Goal: Task Accomplishment & Management: Complete application form

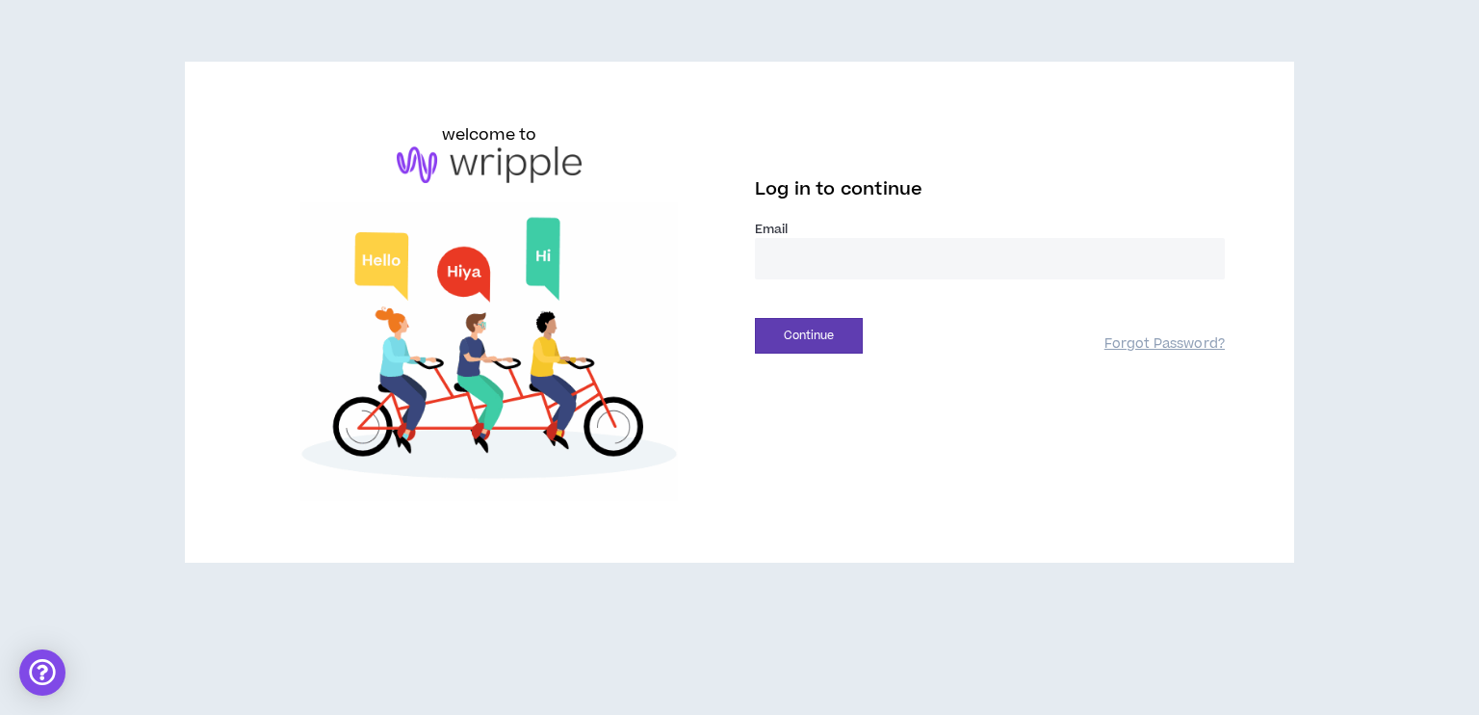
click at [786, 262] on input "email" at bounding box center [990, 258] width 470 height 41
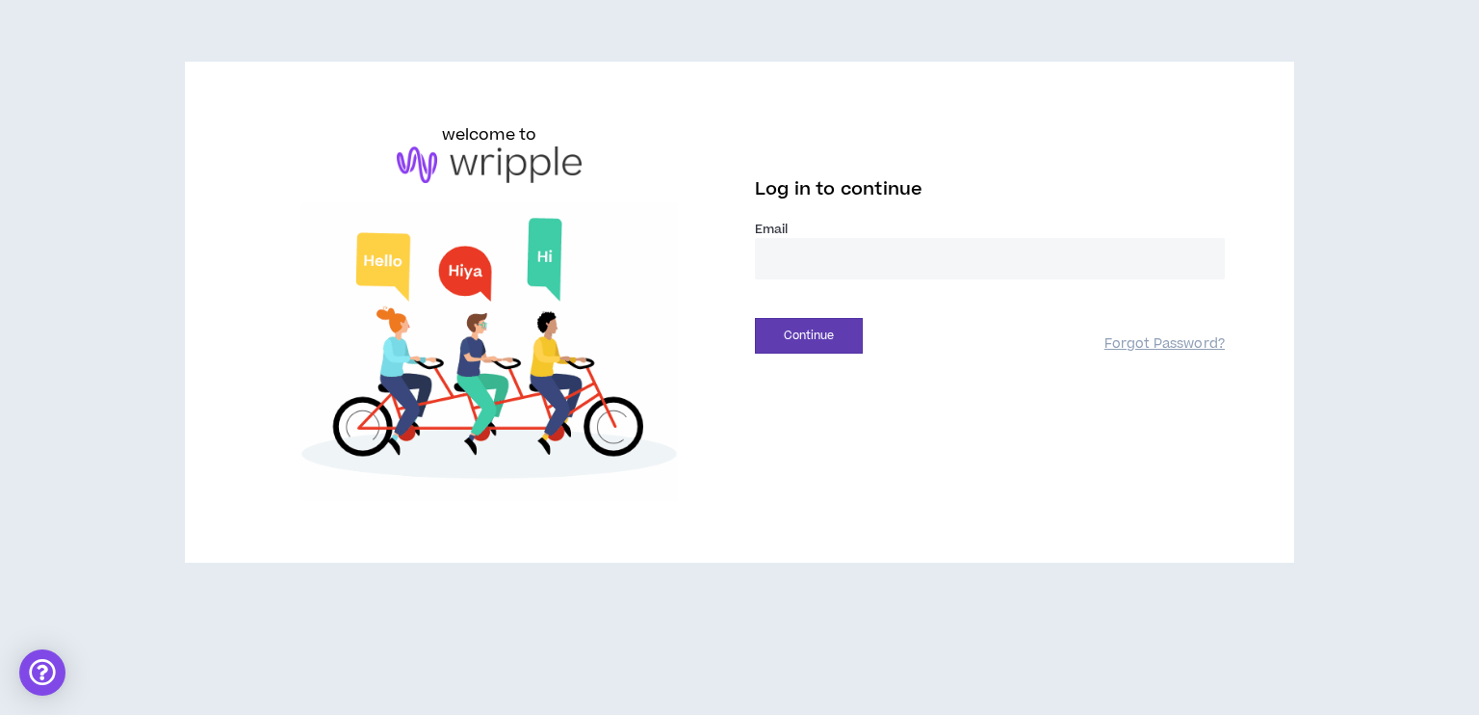
type input "**********"
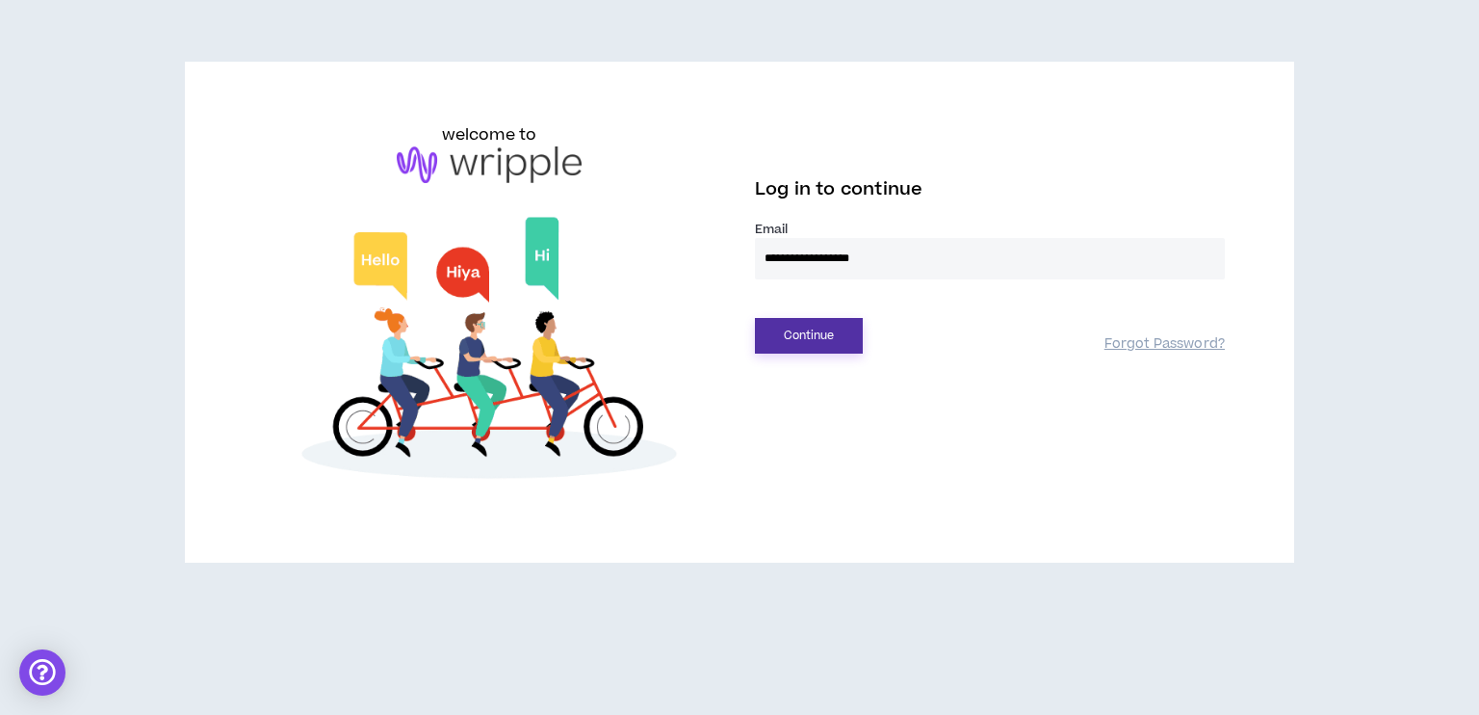
click at [815, 332] on button "Continue" at bounding box center [809, 336] width 108 height 36
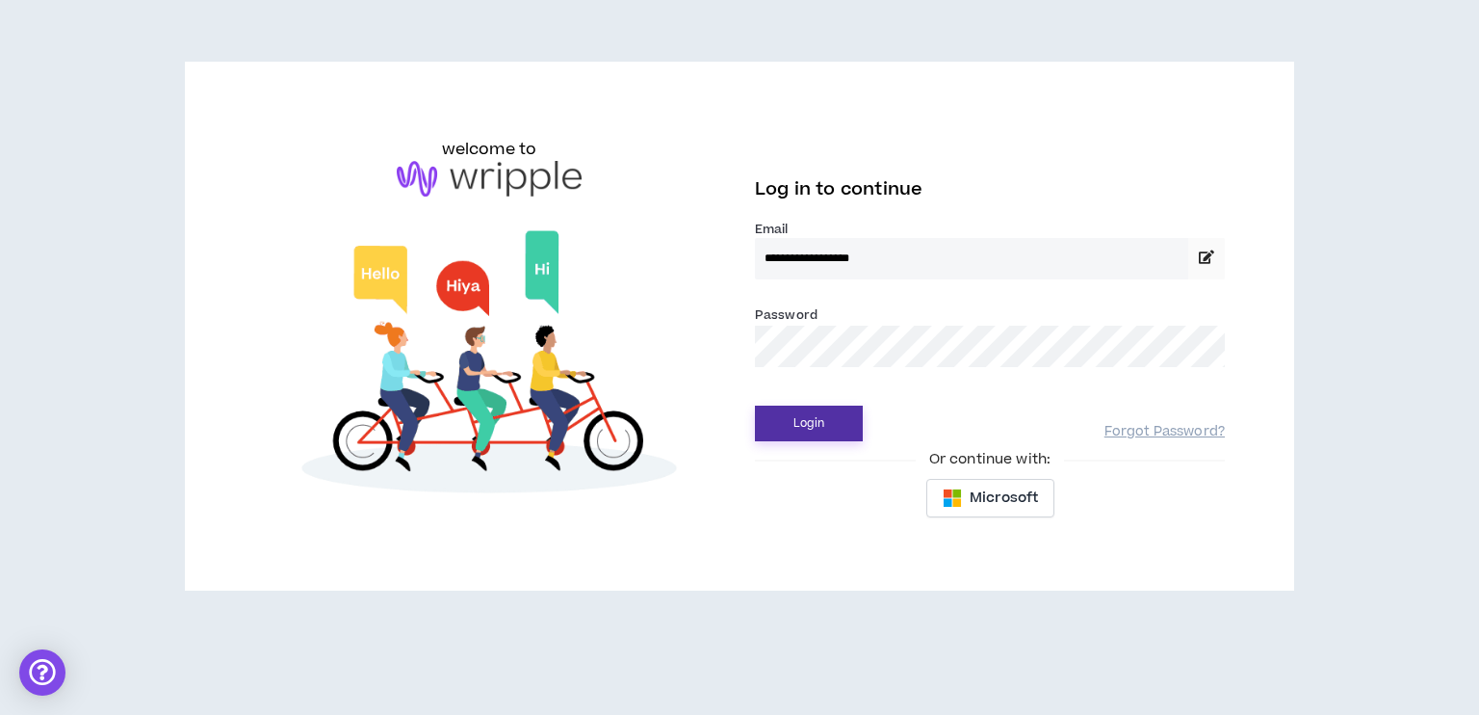
click at [824, 423] on button "Login" at bounding box center [809, 423] width 108 height 36
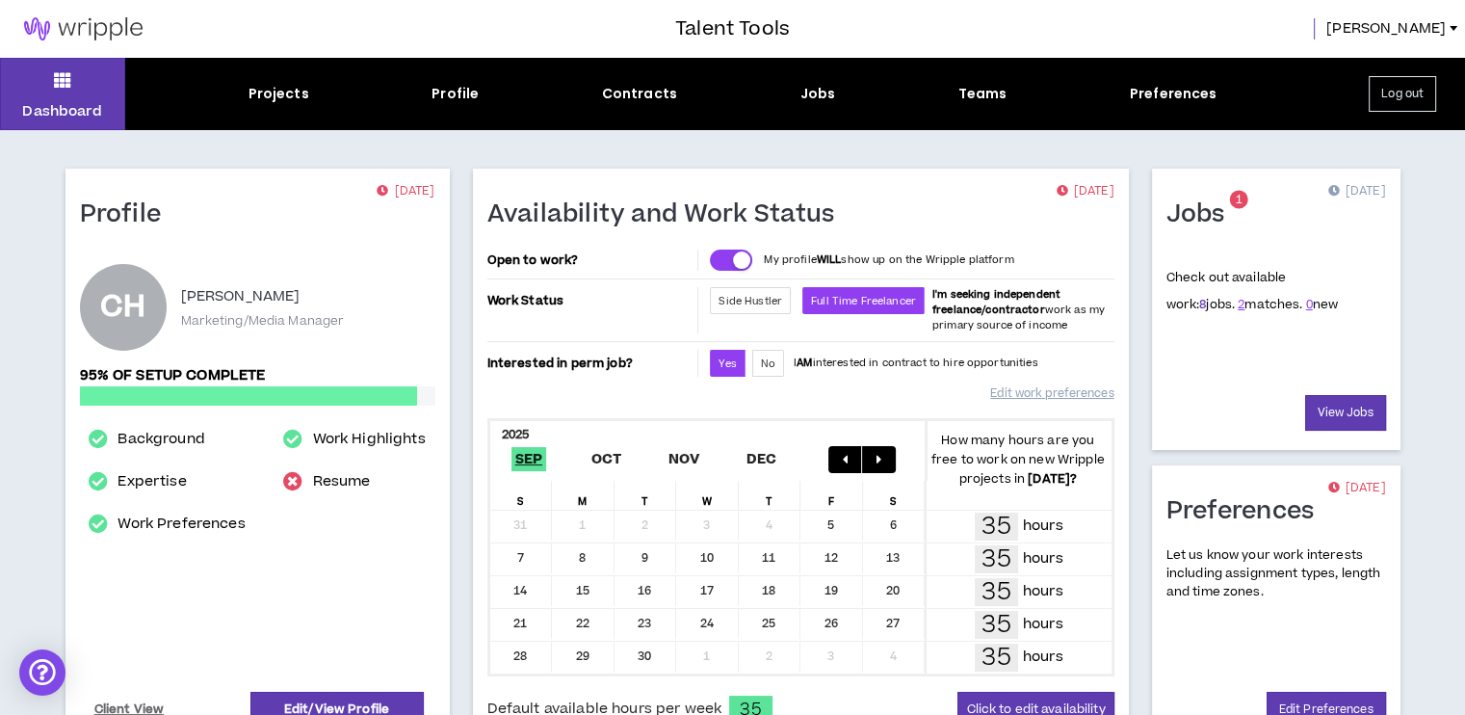
click at [1199, 304] on link "8" at bounding box center [1202, 304] width 7 height 17
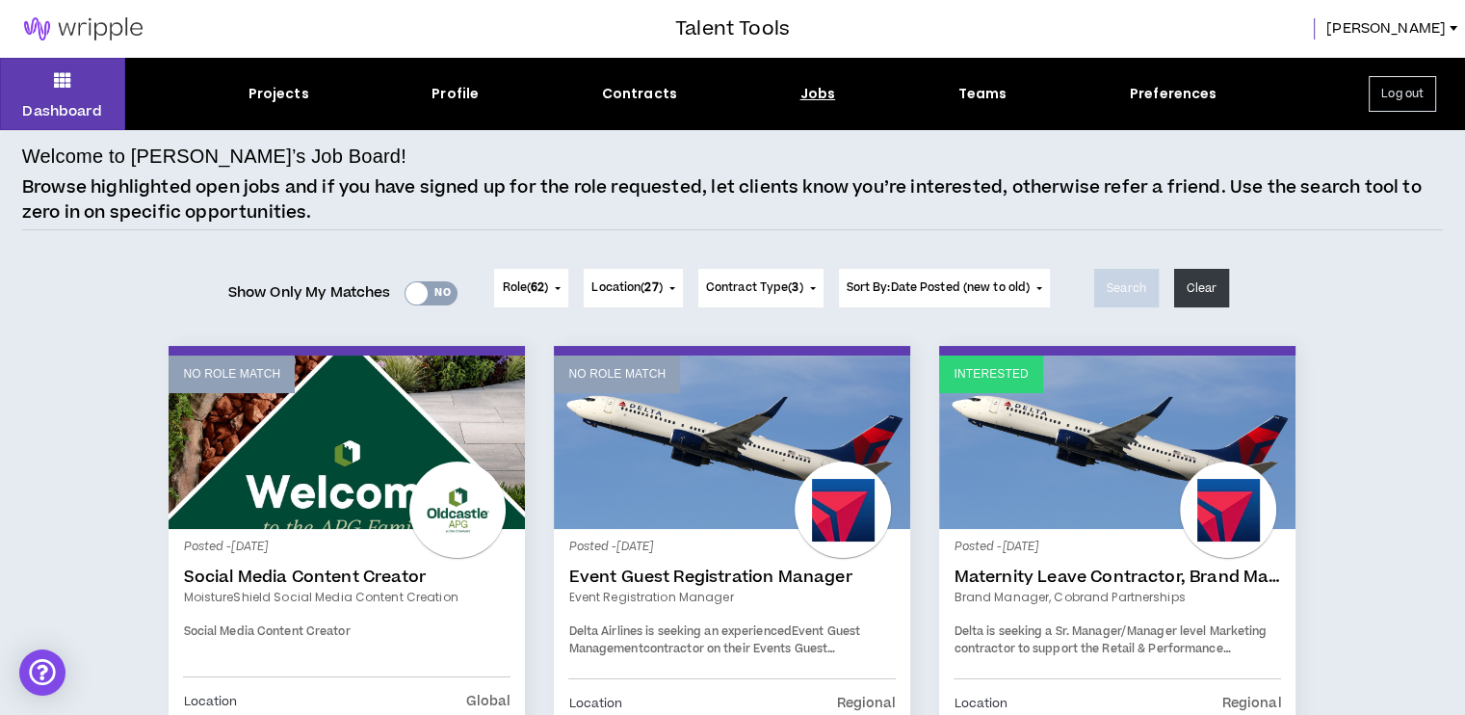
click at [1117, 469] on link "Interested" at bounding box center [1117, 441] width 356 height 173
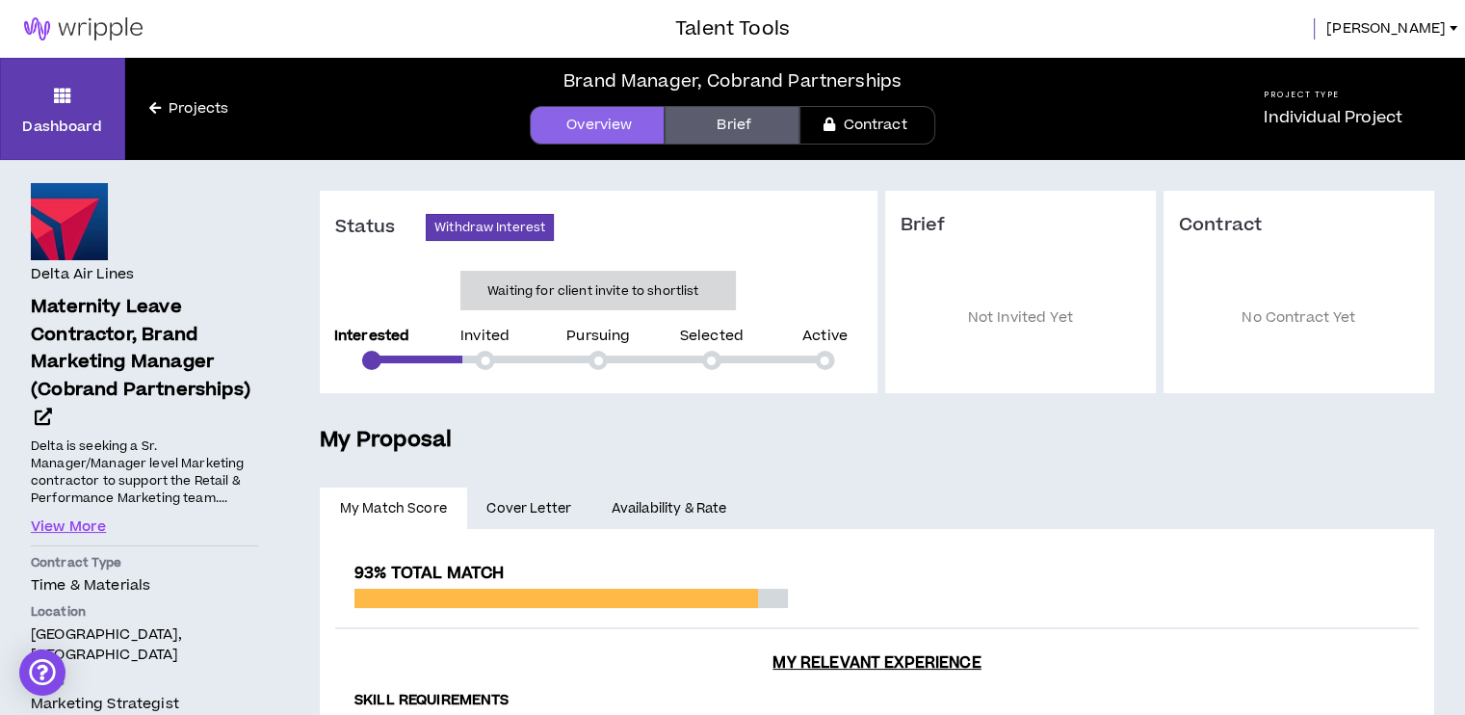
click at [486, 358] on div at bounding box center [485, 360] width 9 height 9
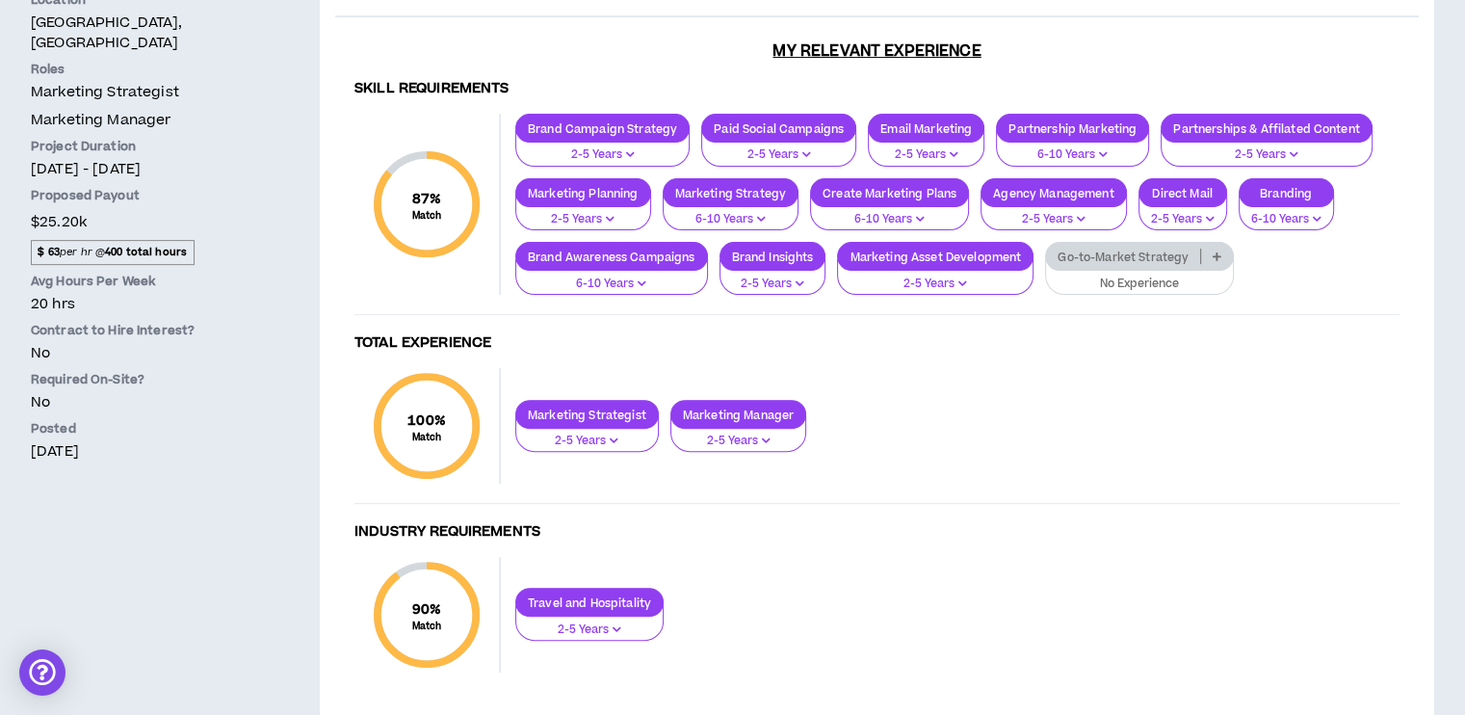
scroll to position [669, 0]
